Goal: Transaction & Acquisition: Book appointment/travel/reservation

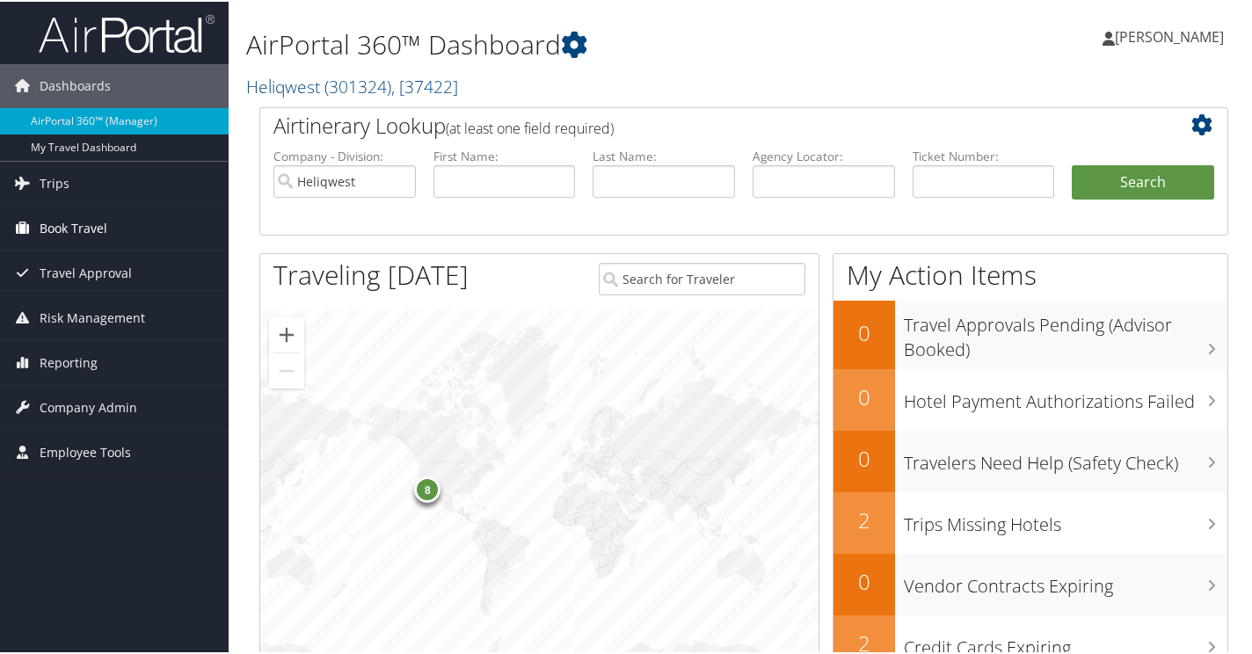
click at [77, 228] on span "Book Travel" at bounding box center [74, 227] width 68 height 44
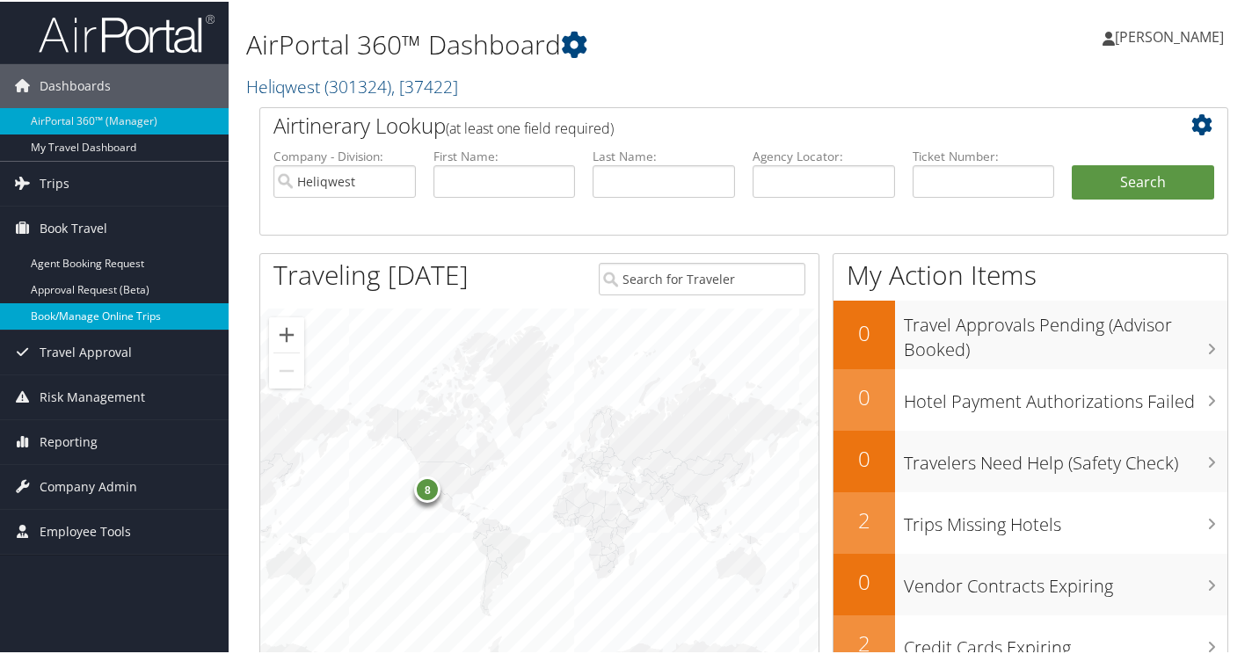
click at [132, 310] on link "Book/Manage Online Trips" at bounding box center [114, 314] width 229 height 26
